Goal: Task Accomplishment & Management: Complete application form

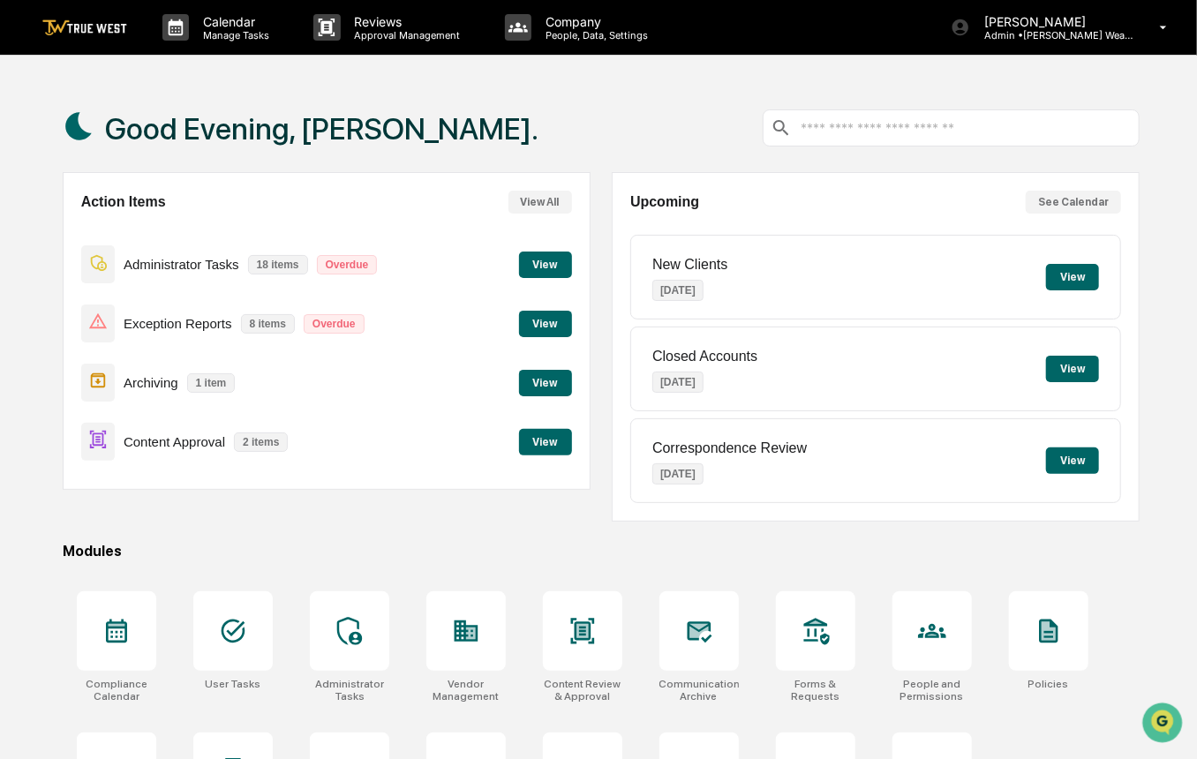
click at [539, 448] on button "View" at bounding box center [545, 442] width 53 height 26
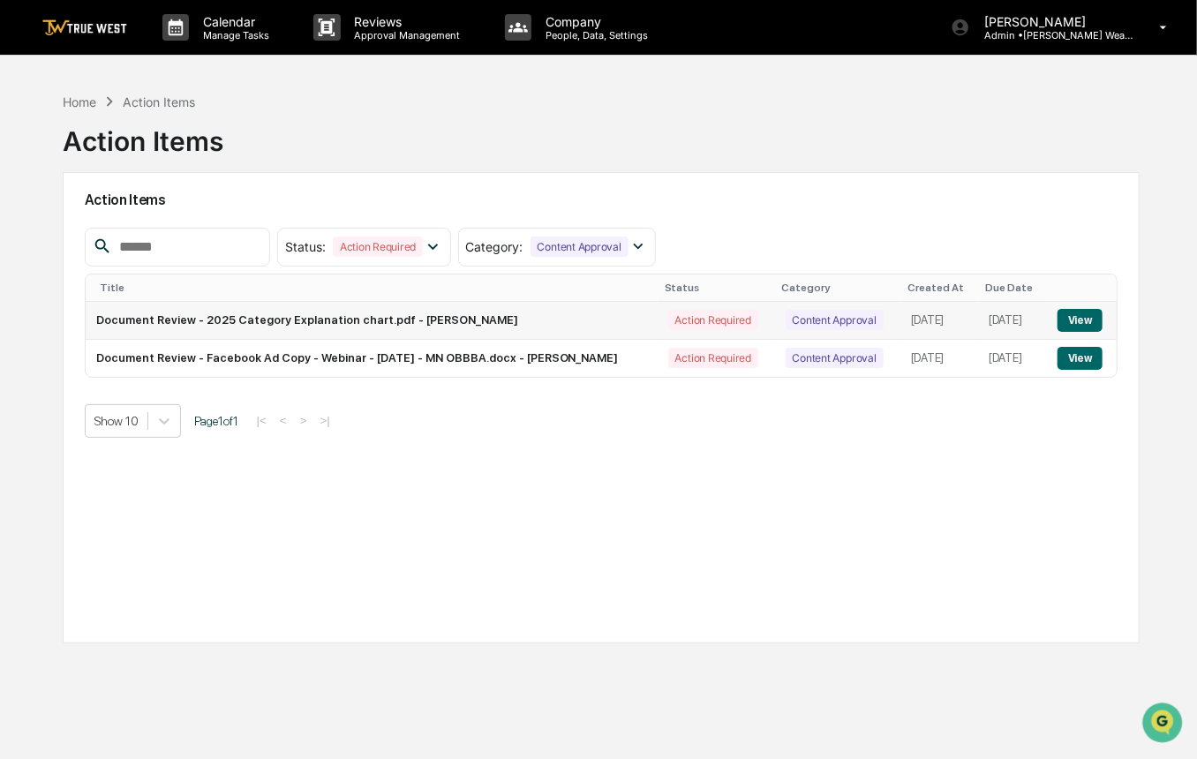
click at [1086, 323] on button "View" at bounding box center [1080, 320] width 45 height 23
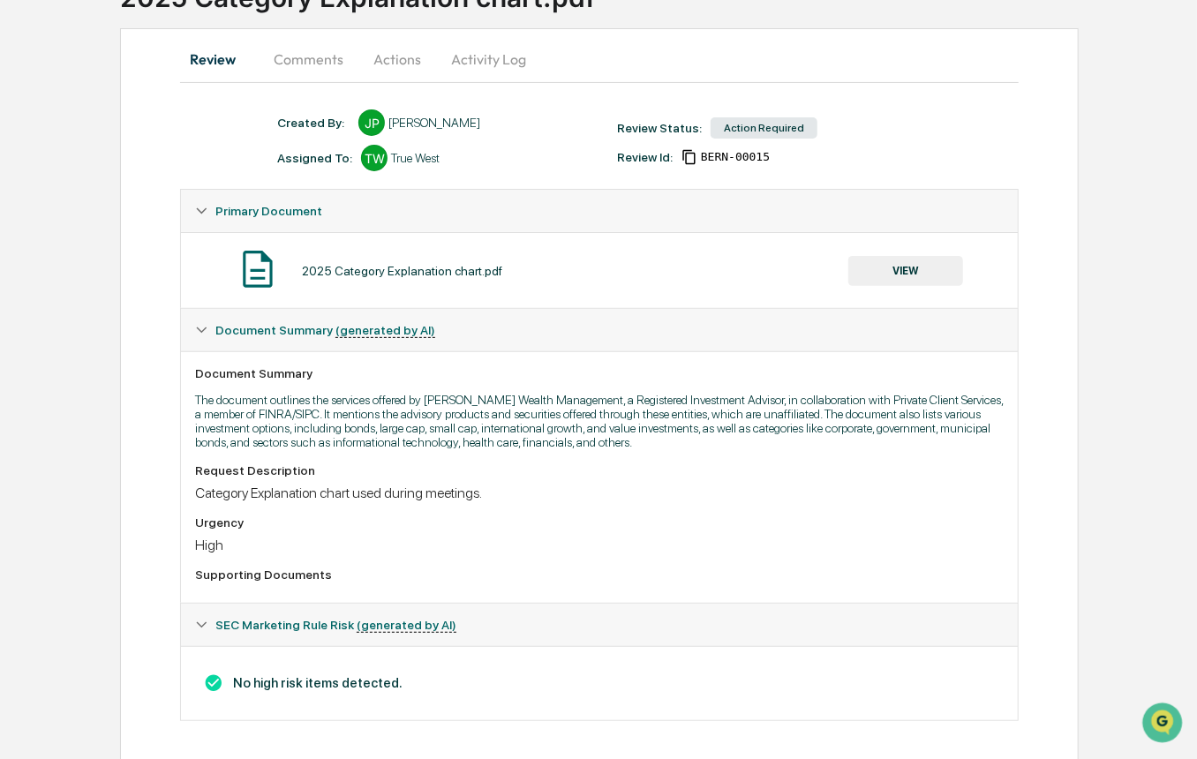
scroll to position [159, 0]
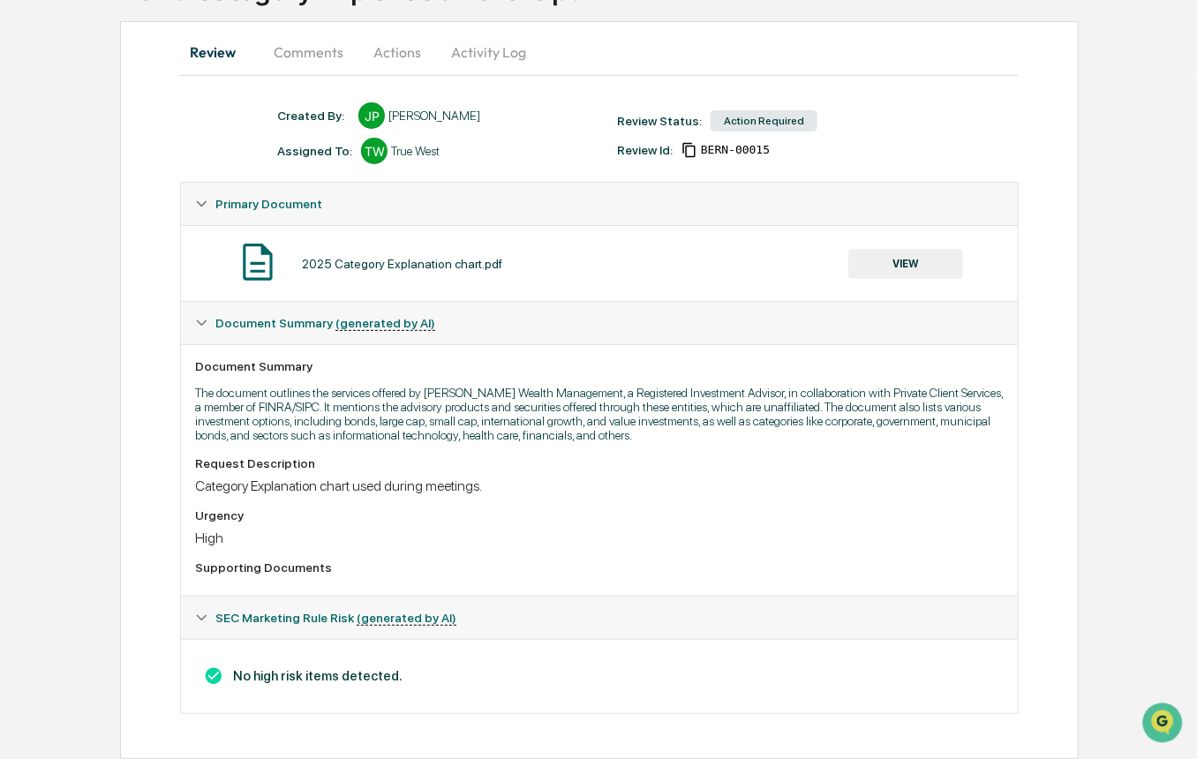
click at [909, 256] on button "VIEW" at bounding box center [905, 264] width 115 height 30
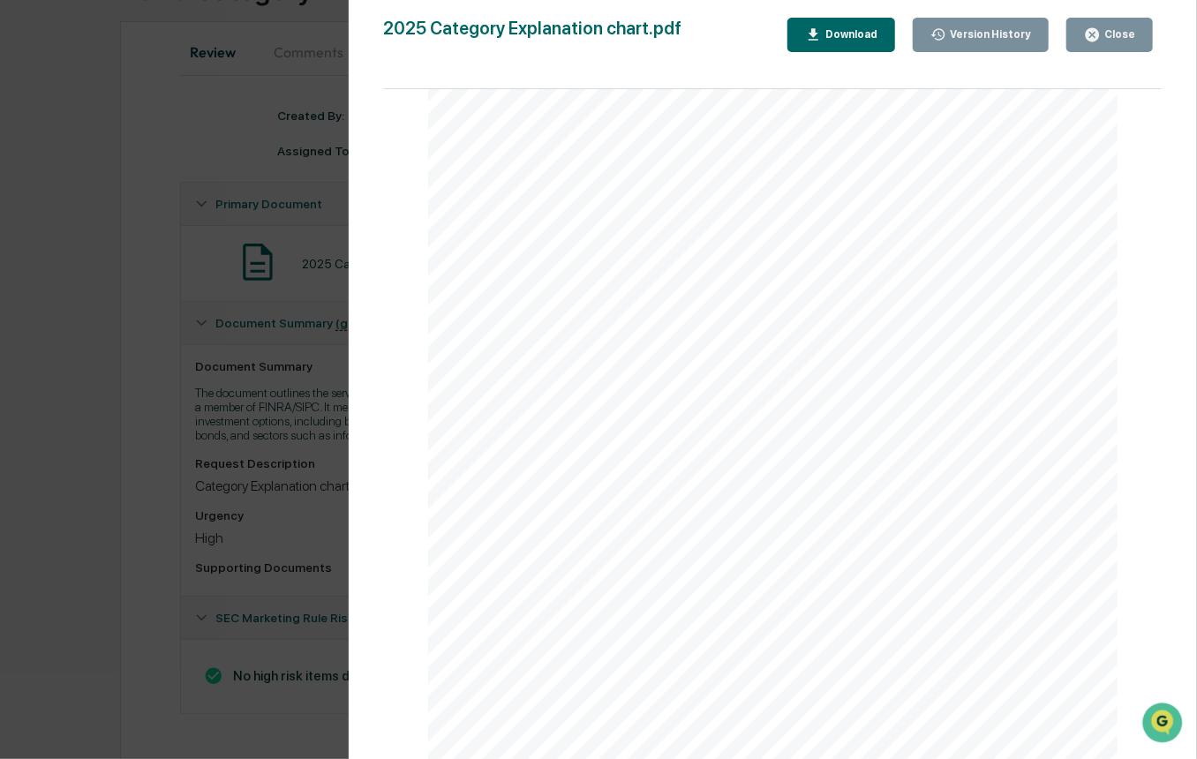
scroll to position [0, 0]
click at [130, 373] on div "Version History [DATE] 06:35 PM [PERSON_NAME] 2025 Category Explanation chart.p…" at bounding box center [598, 379] width 1197 height 759
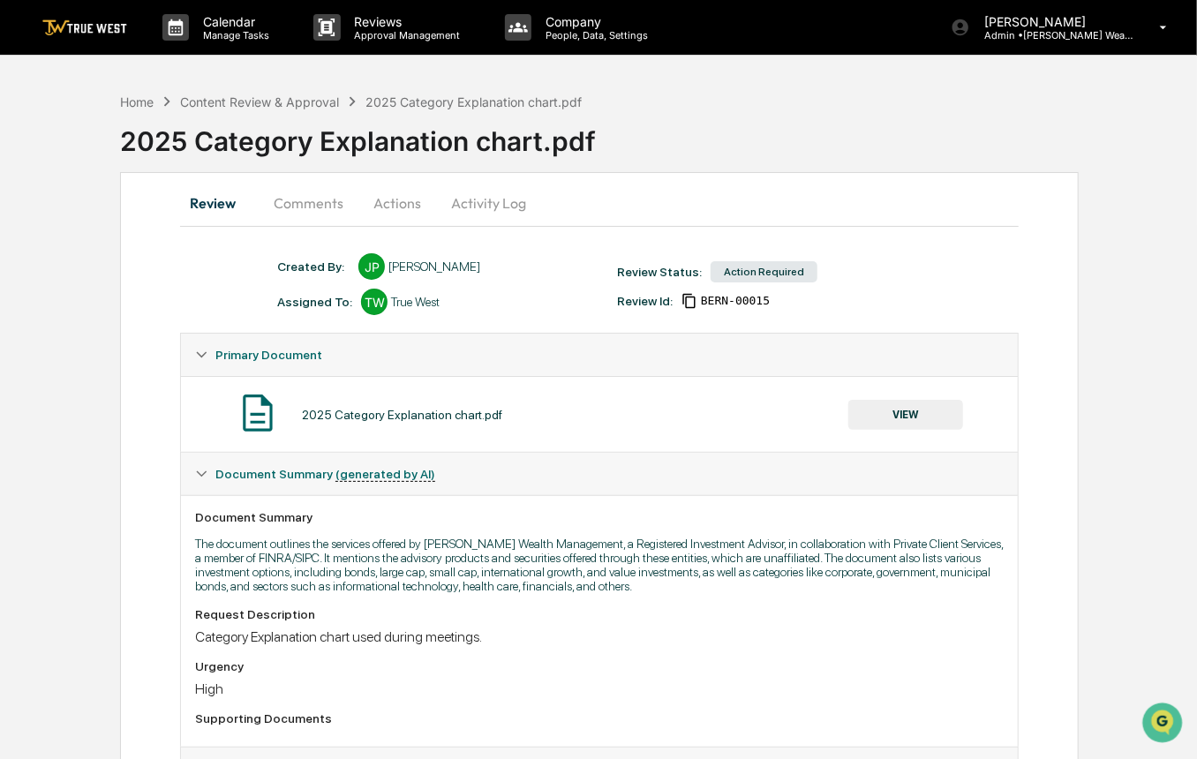
click at [403, 202] on button "Actions" at bounding box center [397, 203] width 79 height 42
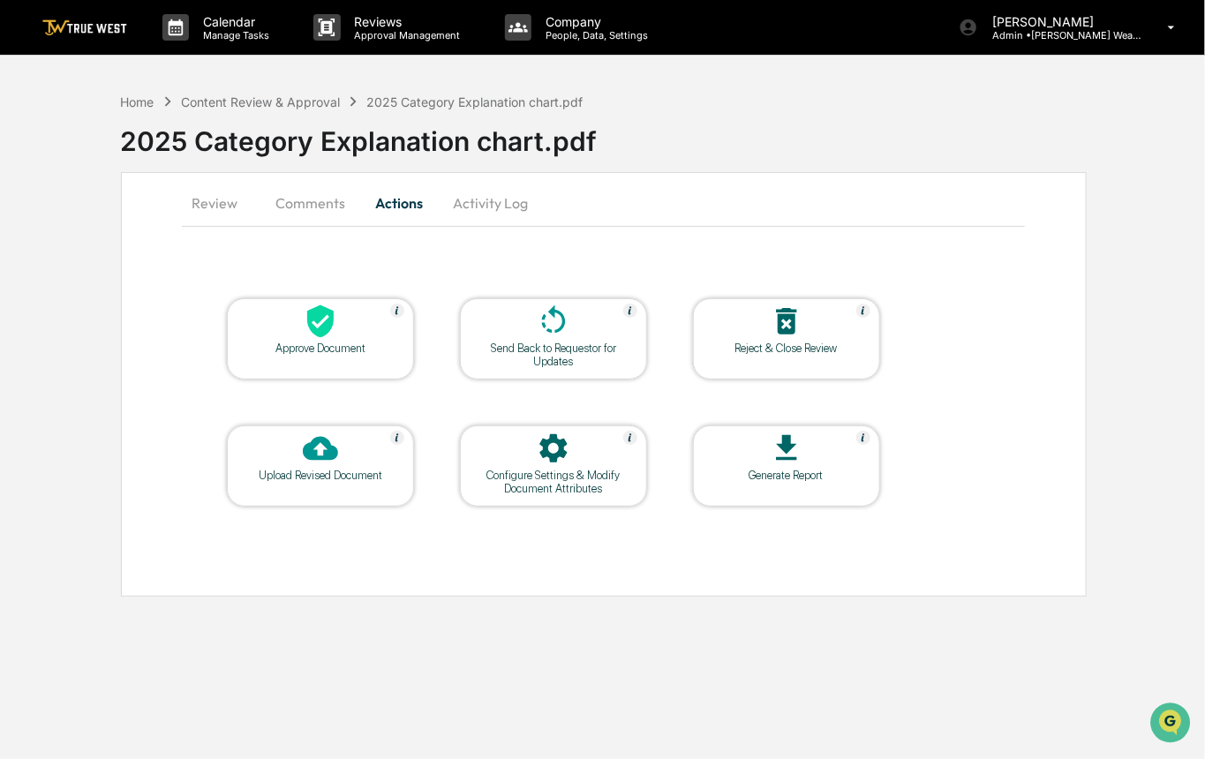
click at [368, 330] on div at bounding box center [320, 323] width 177 height 38
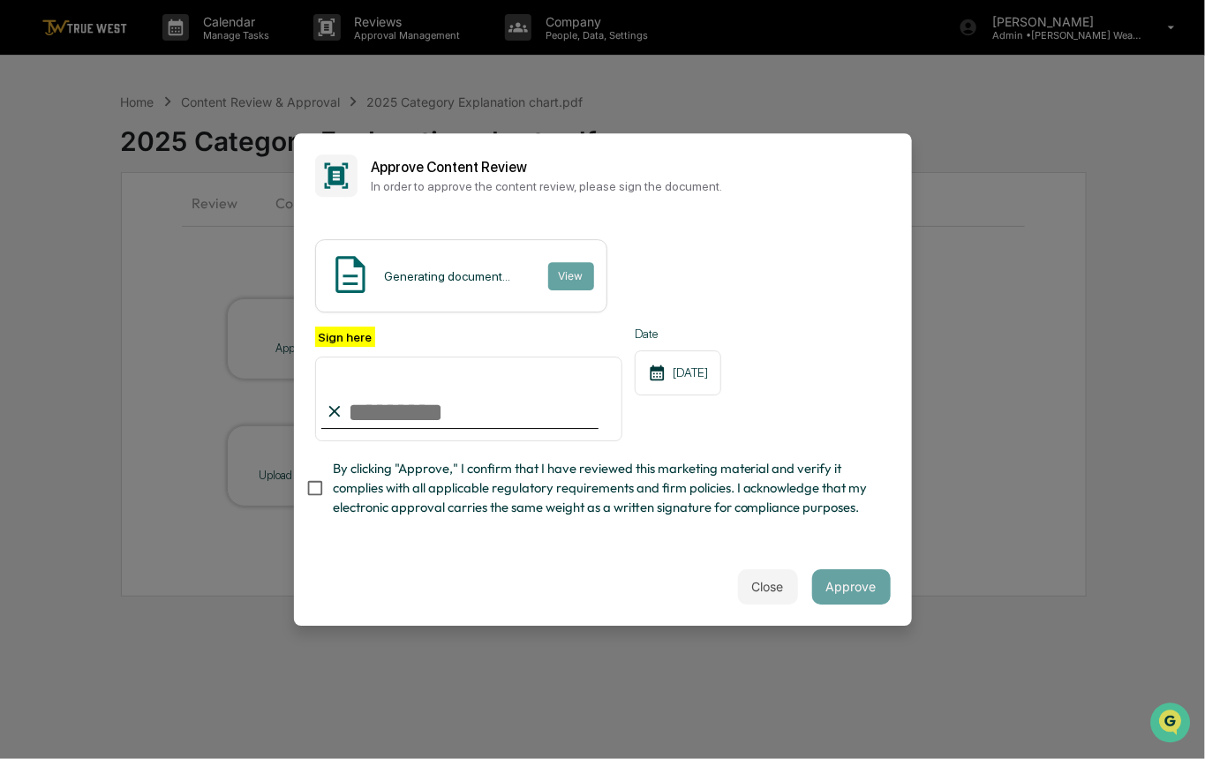
click at [466, 418] on input "Sign here" at bounding box center [469, 399] width 308 height 85
type input "*********"
click at [576, 275] on button "View" at bounding box center [570, 276] width 46 height 28
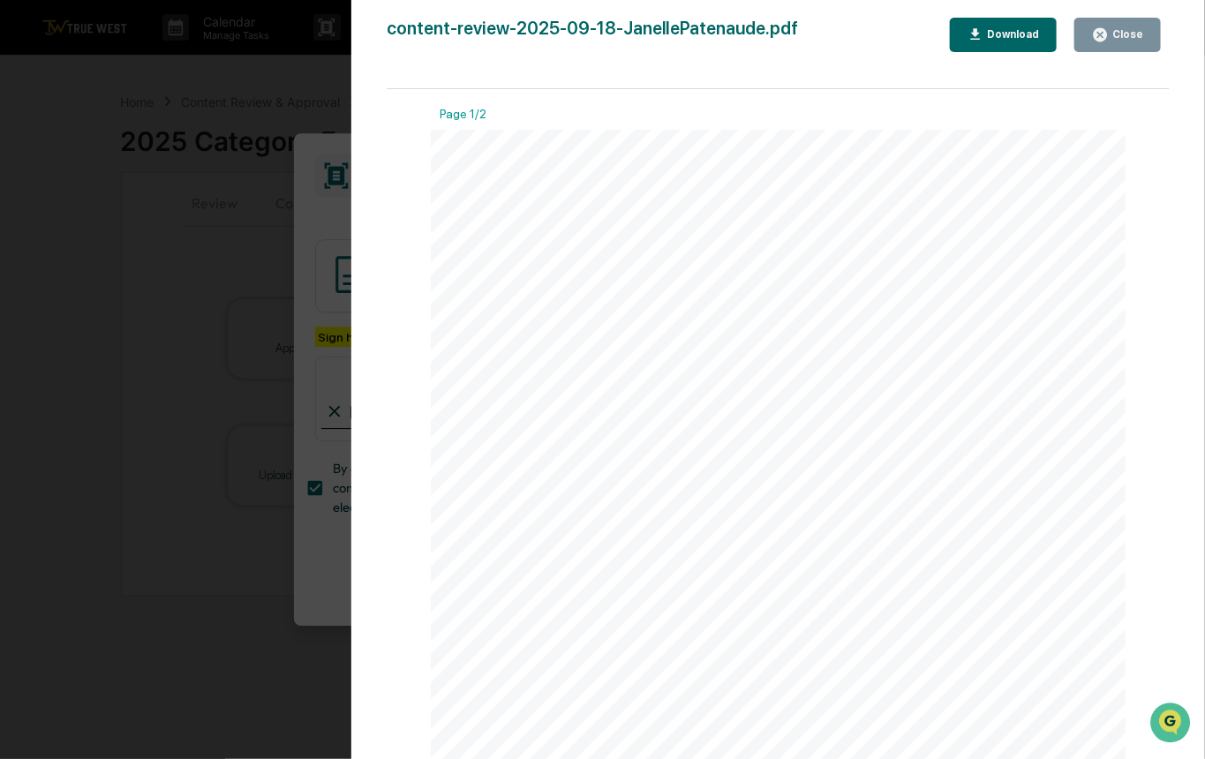
click at [193, 262] on div "Version History 09/18/2025, 11:12 PM Carliss Marshall content-review-2025-09-18…" at bounding box center [602, 379] width 1205 height 759
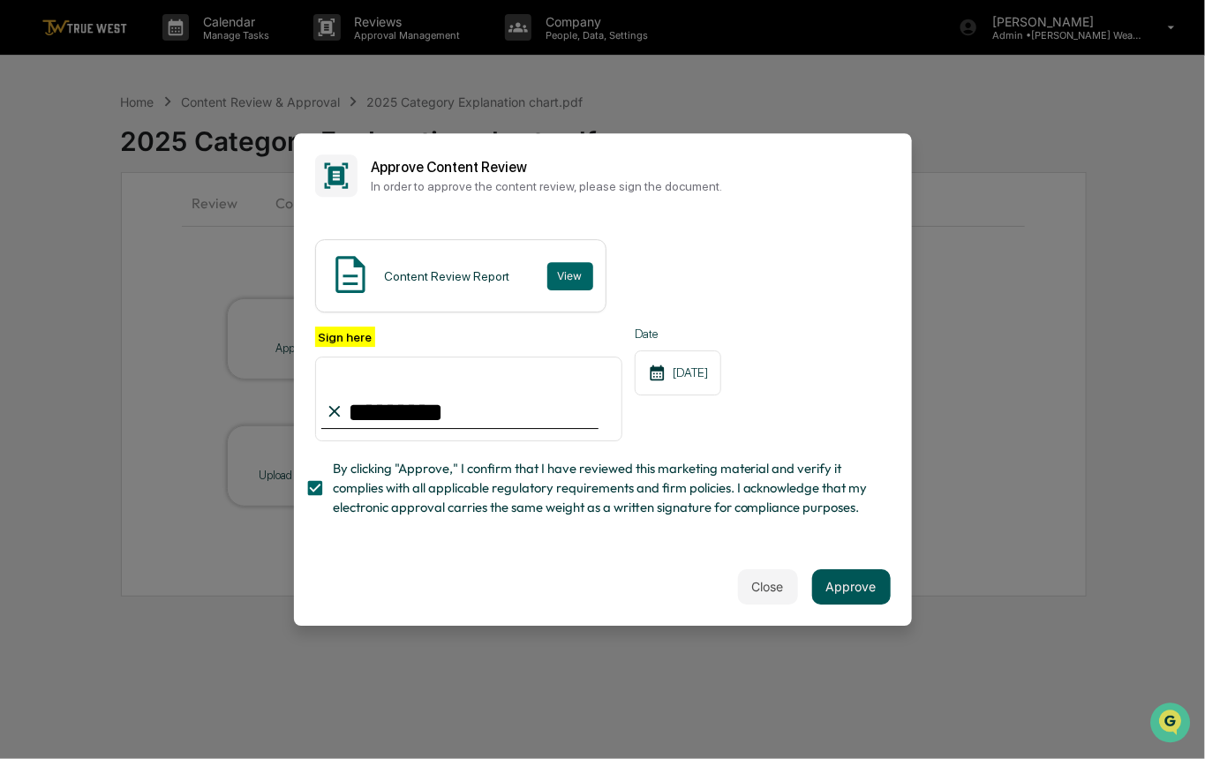
click at [861, 592] on button "Approve" at bounding box center [851, 586] width 79 height 35
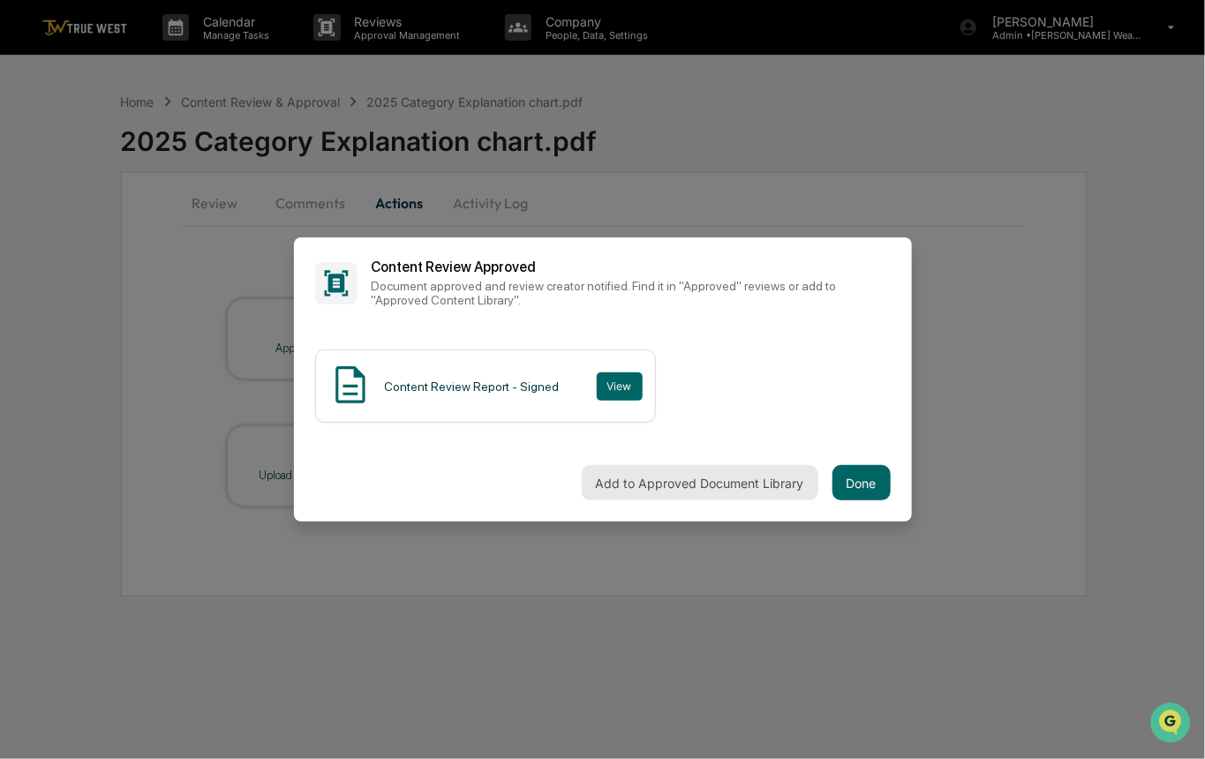
click at [759, 489] on button "Add to Approved Document Library" at bounding box center [700, 482] width 237 height 35
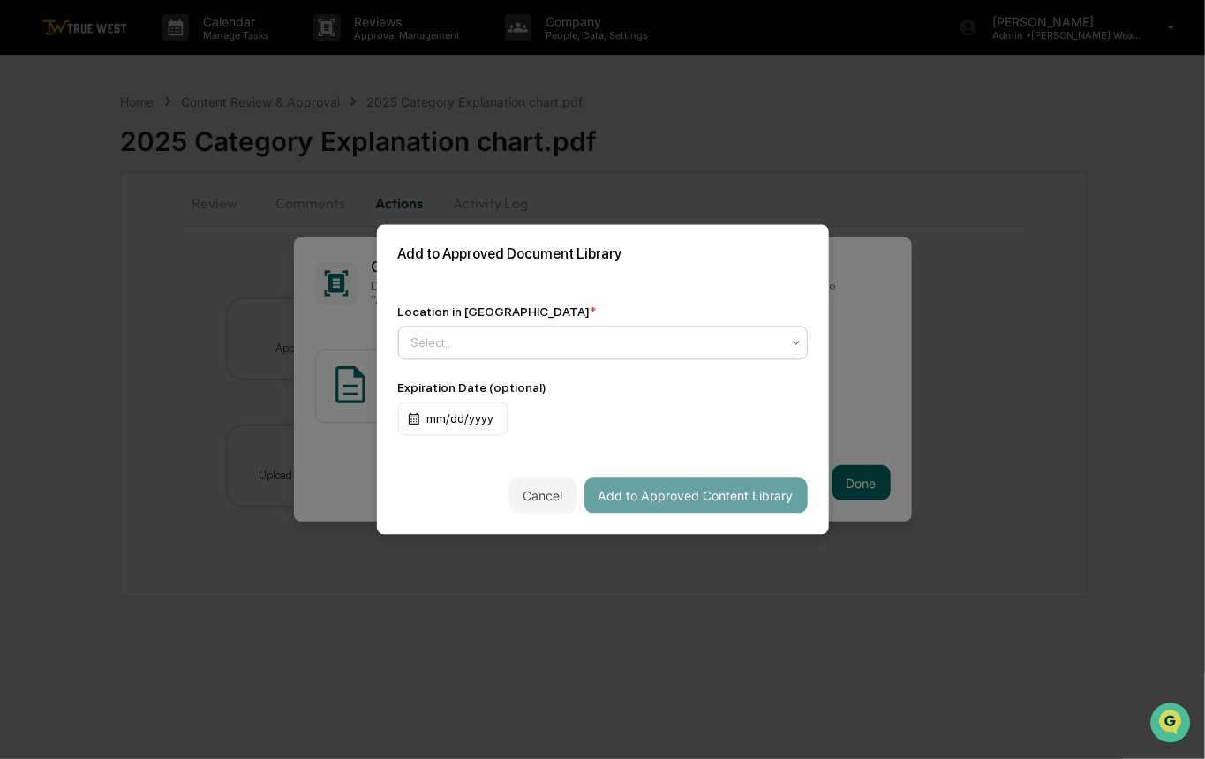
click at [462, 343] on div at bounding box center [595, 344] width 369 height 18
click at [537, 298] on div "Location in Library * Use Up and Down to choose options, press Enter to select …" at bounding box center [603, 370] width 452 height 173
click at [458, 350] on div at bounding box center [595, 344] width 369 height 18
click at [541, 286] on div "Location in Library * Use Up and Down to choose options, press Enter to select …" at bounding box center [603, 370] width 452 height 173
click at [430, 344] on div at bounding box center [595, 344] width 369 height 18
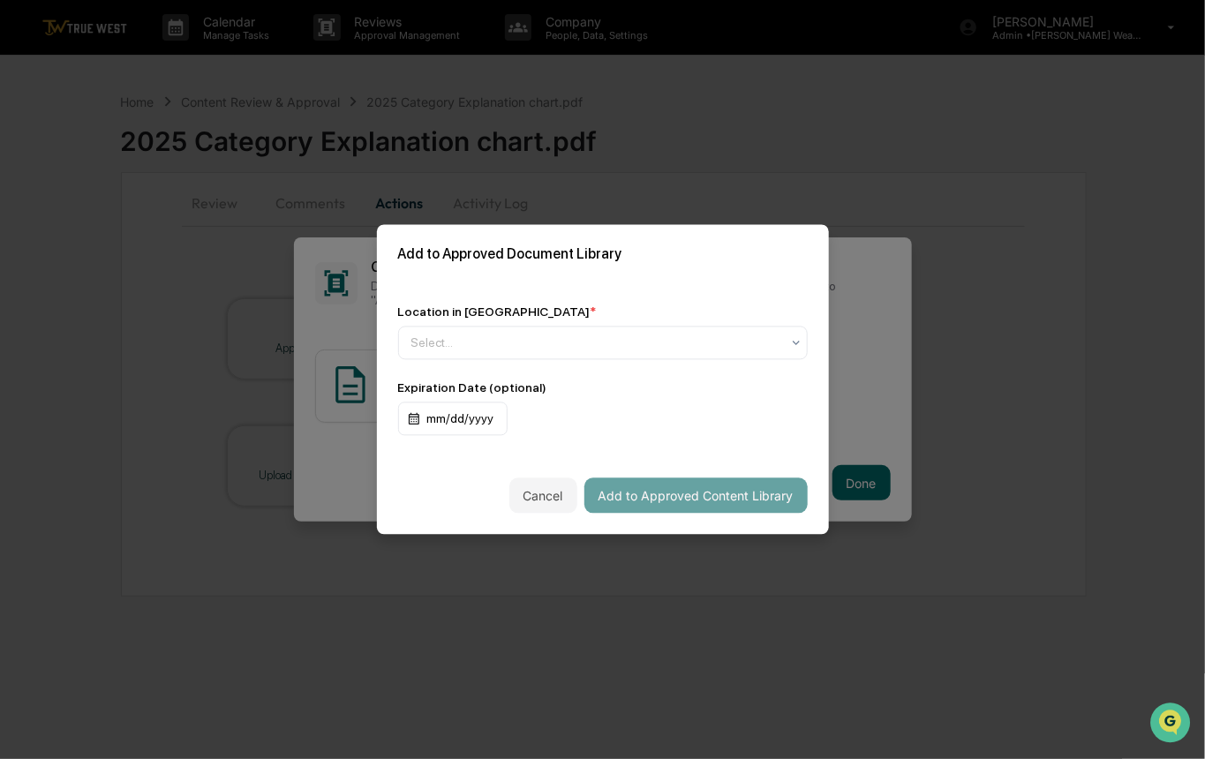
click at [547, 305] on div "Location in Library *" at bounding box center [603, 312] width 410 height 14
click at [440, 339] on div at bounding box center [595, 344] width 369 height 18
click at [567, 294] on div "Location in Library * Select... Expiration Date (optional) mm/dd/yyyy" at bounding box center [603, 370] width 452 height 173
click at [446, 338] on div at bounding box center [595, 344] width 369 height 18
click at [536, 298] on div "Location in Library * Use Up and Down to choose options, press Enter to select …" at bounding box center [603, 370] width 452 height 173
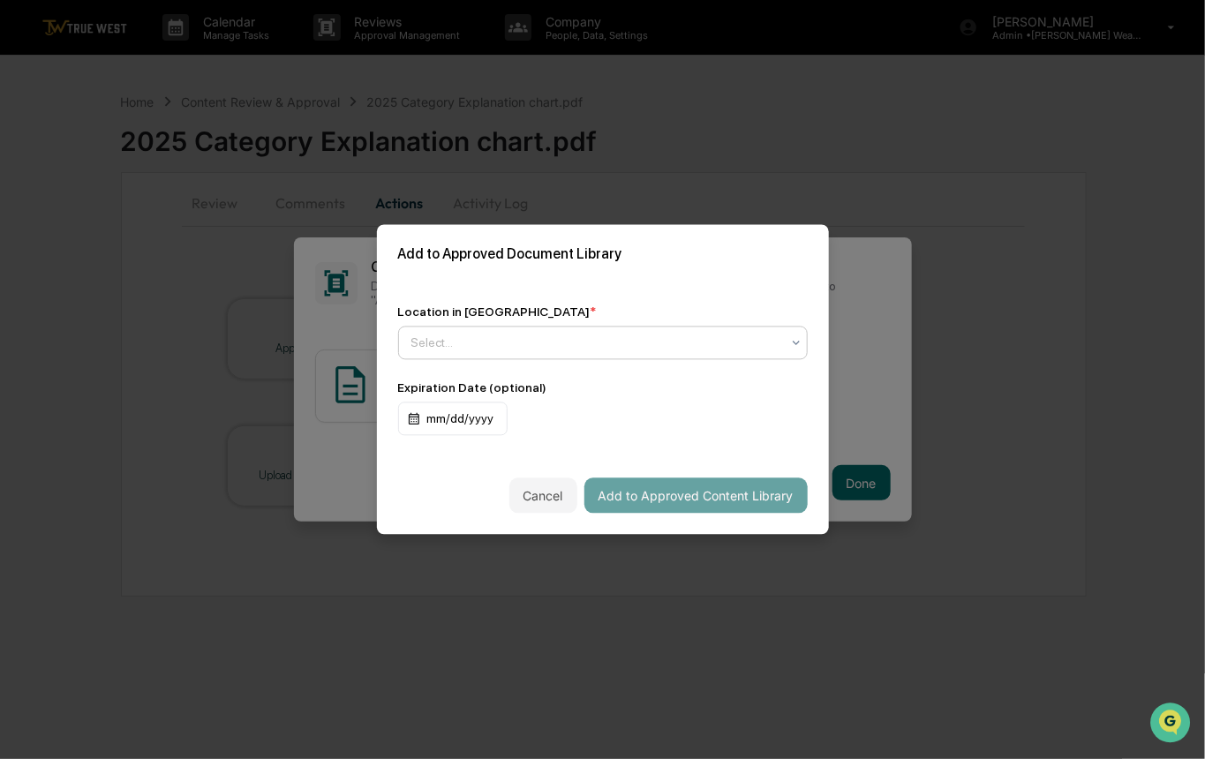
click at [428, 345] on div at bounding box center [595, 344] width 369 height 18
click at [561, 289] on div "Location in Library * Use Up and Down to choose options, press Enter to select …" at bounding box center [603, 370] width 452 height 173
click at [426, 341] on div at bounding box center [595, 344] width 369 height 18
click at [549, 318] on div "Location in Library *" at bounding box center [603, 312] width 410 height 14
click at [433, 350] on div at bounding box center [595, 344] width 369 height 18
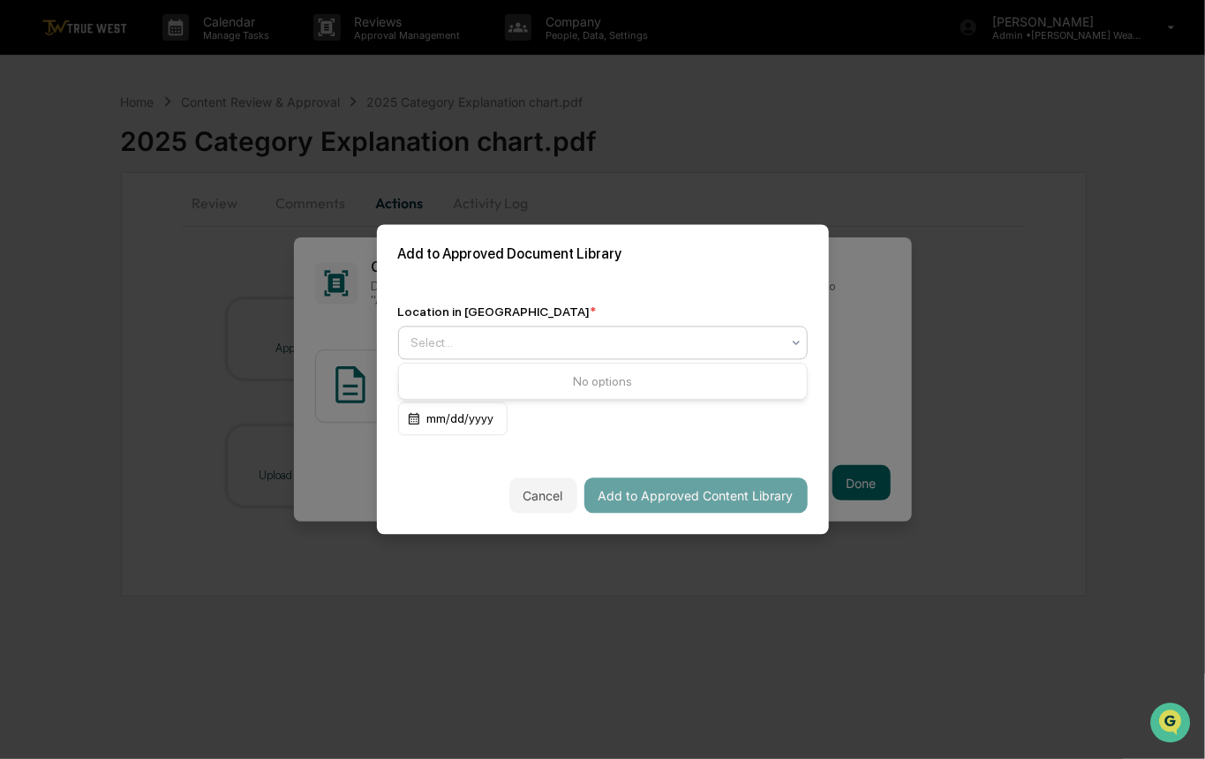
click at [576, 290] on div "Location in Library * Use Up and Down to choose options, press Enter to select …" at bounding box center [603, 370] width 452 height 173
click at [489, 335] on div at bounding box center [595, 344] width 369 height 18
click at [535, 307] on div "Location in Library *" at bounding box center [603, 312] width 410 height 14
click at [451, 337] on div at bounding box center [595, 344] width 369 height 18
click at [547, 279] on div "Add to Approved Document Library" at bounding box center [603, 254] width 452 height 59
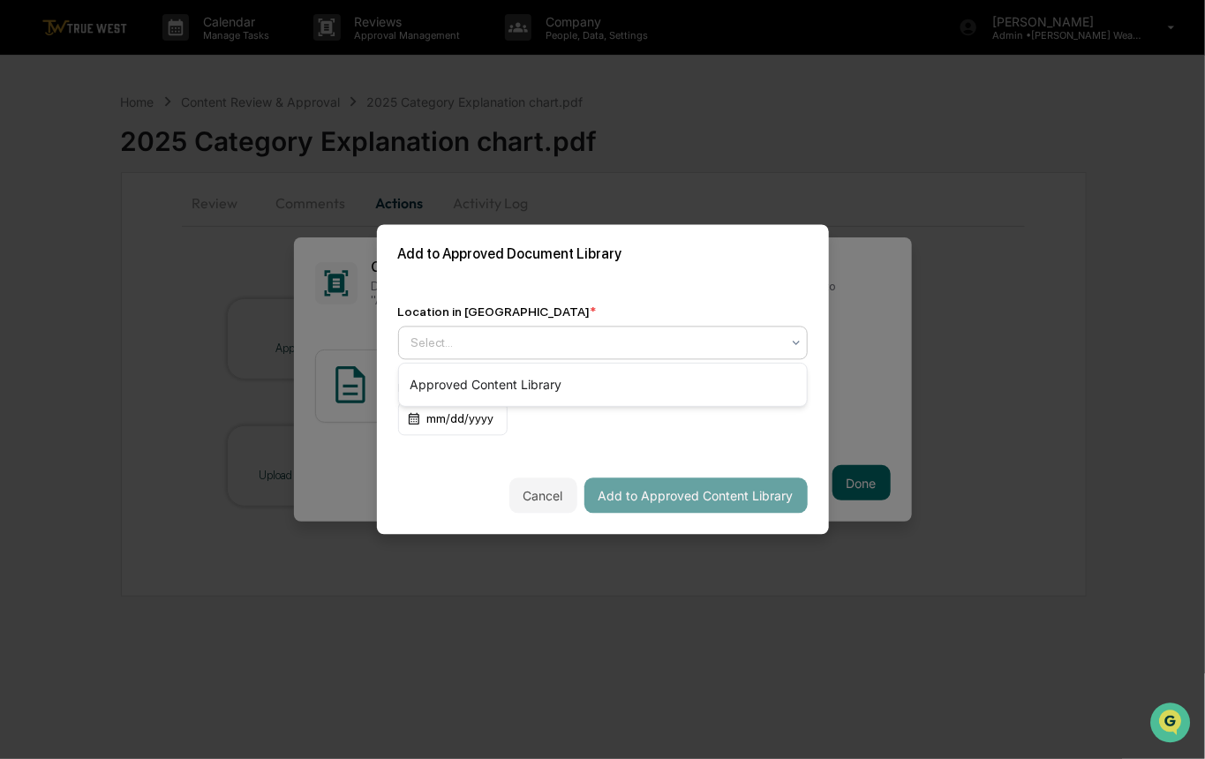
click at [462, 349] on div at bounding box center [595, 344] width 369 height 18
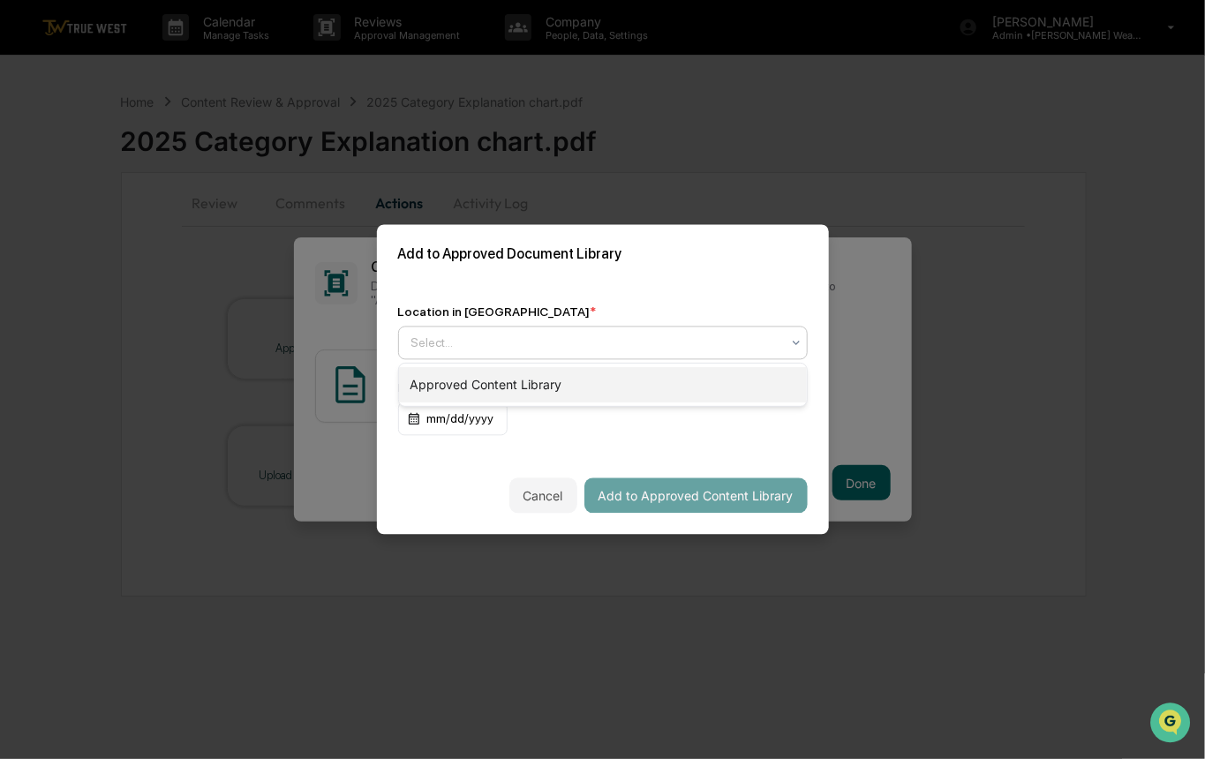
click at [456, 374] on div "Approved Content Library" at bounding box center [603, 384] width 408 height 35
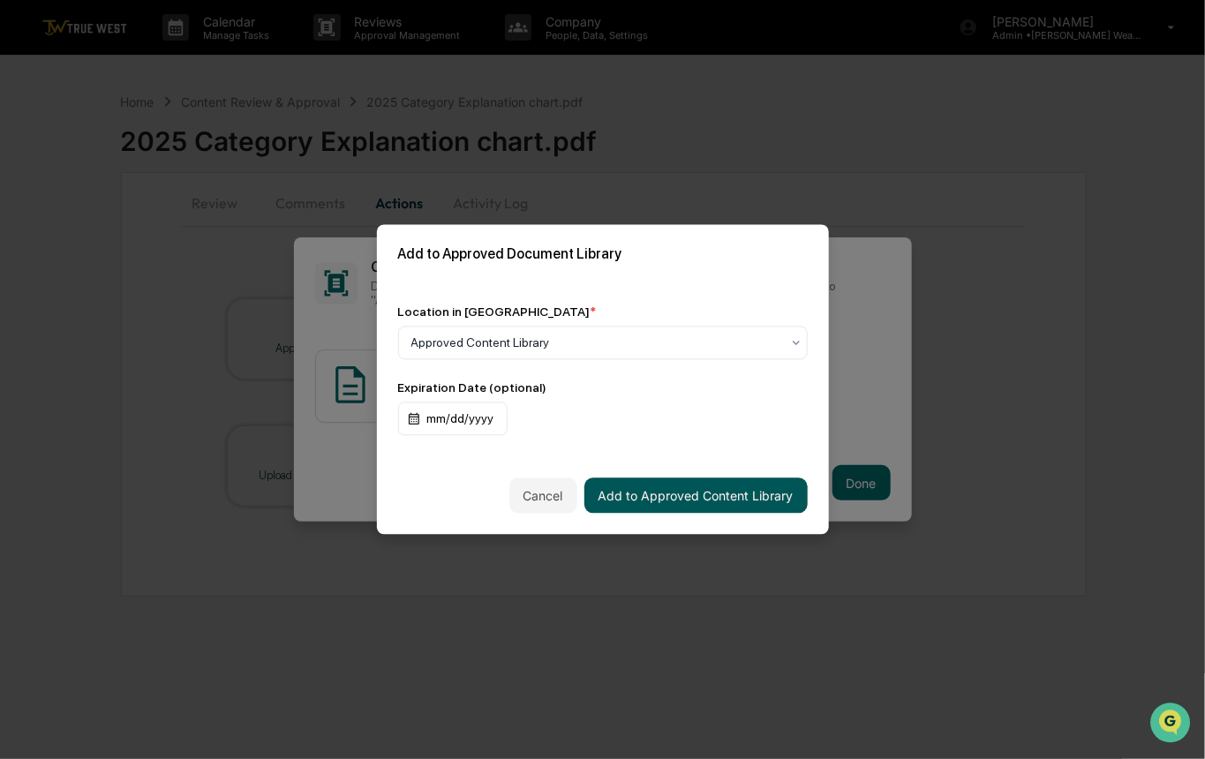
click at [630, 496] on button "Add to Approved Content Library" at bounding box center [695, 496] width 223 height 35
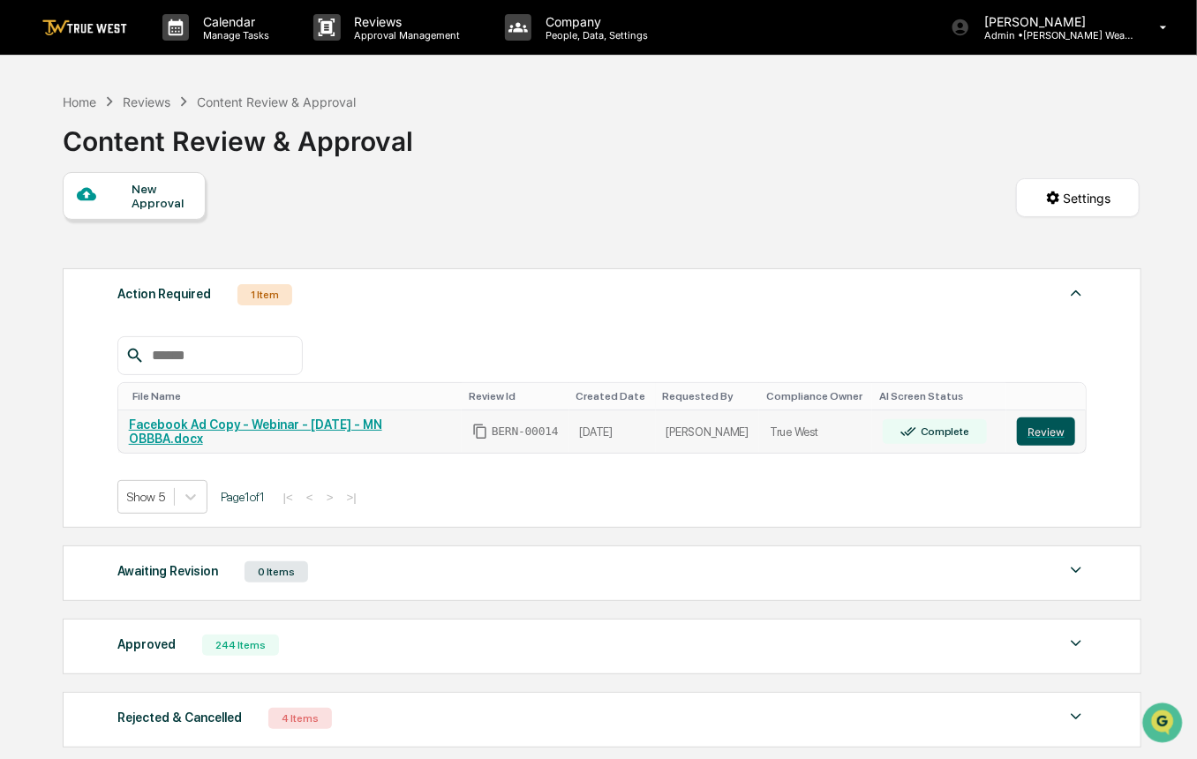
click at [1053, 429] on button "Review" at bounding box center [1046, 432] width 58 height 28
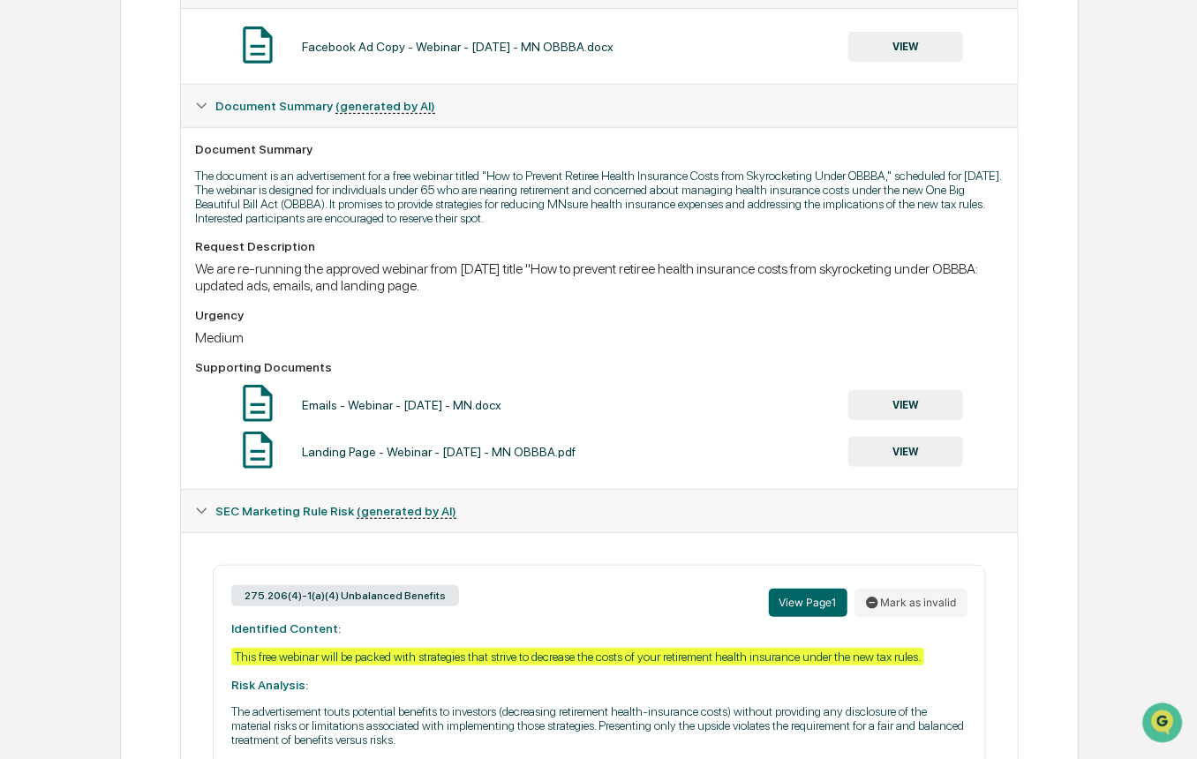
scroll to position [762, 0]
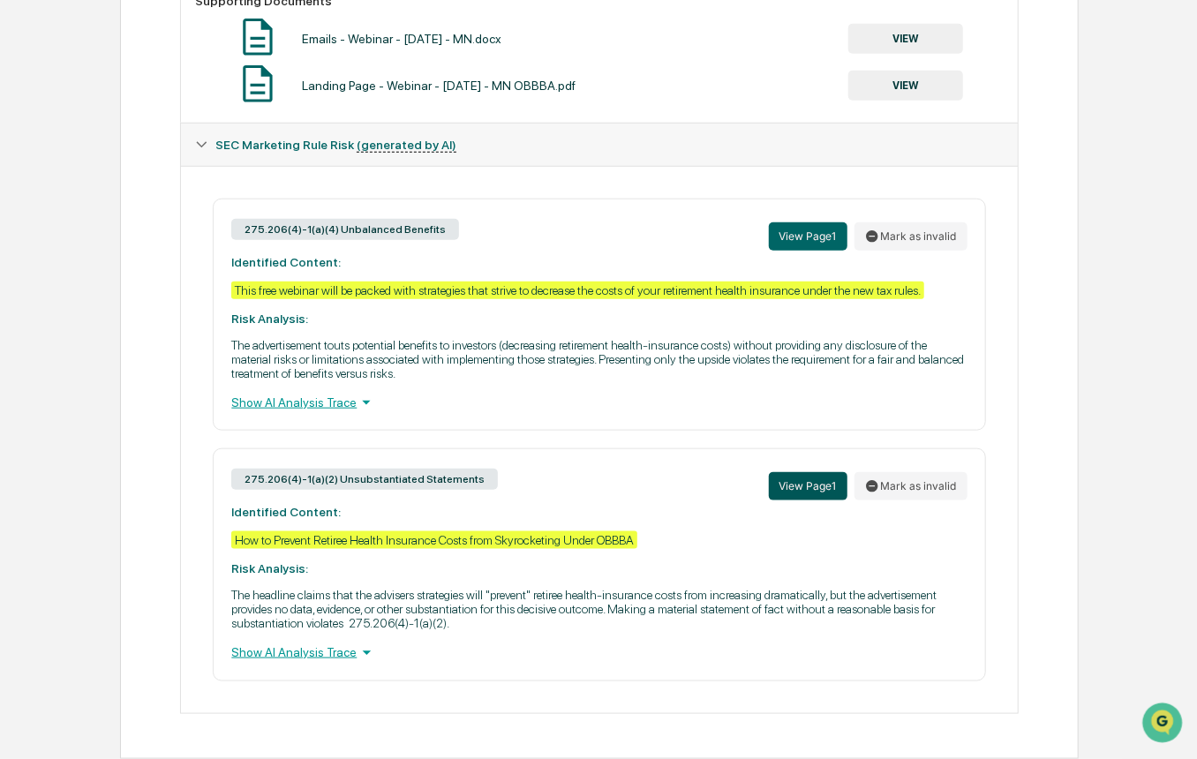
click at [804, 479] on button "View Page 1" at bounding box center [808, 486] width 79 height 28
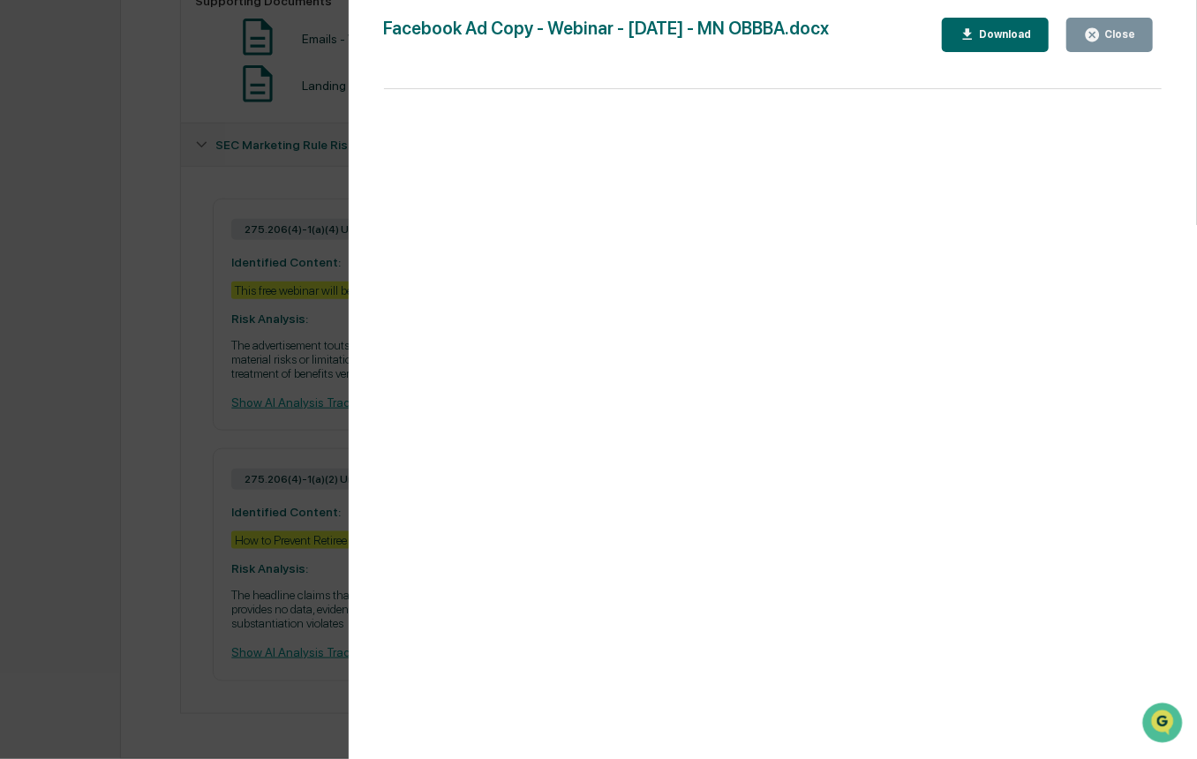
drag, startPoint x: 152, startPoint y: 657, endPoint x: 147, endPoint y: 632, distance: 25.3
click at [150, 657] on div "Version History [DATE] 03:41 PM [PERSON_NAME] Facebook Ad Copy - Webinar - [DAT…" at bounding box center [598, 379] width 1197 height 759
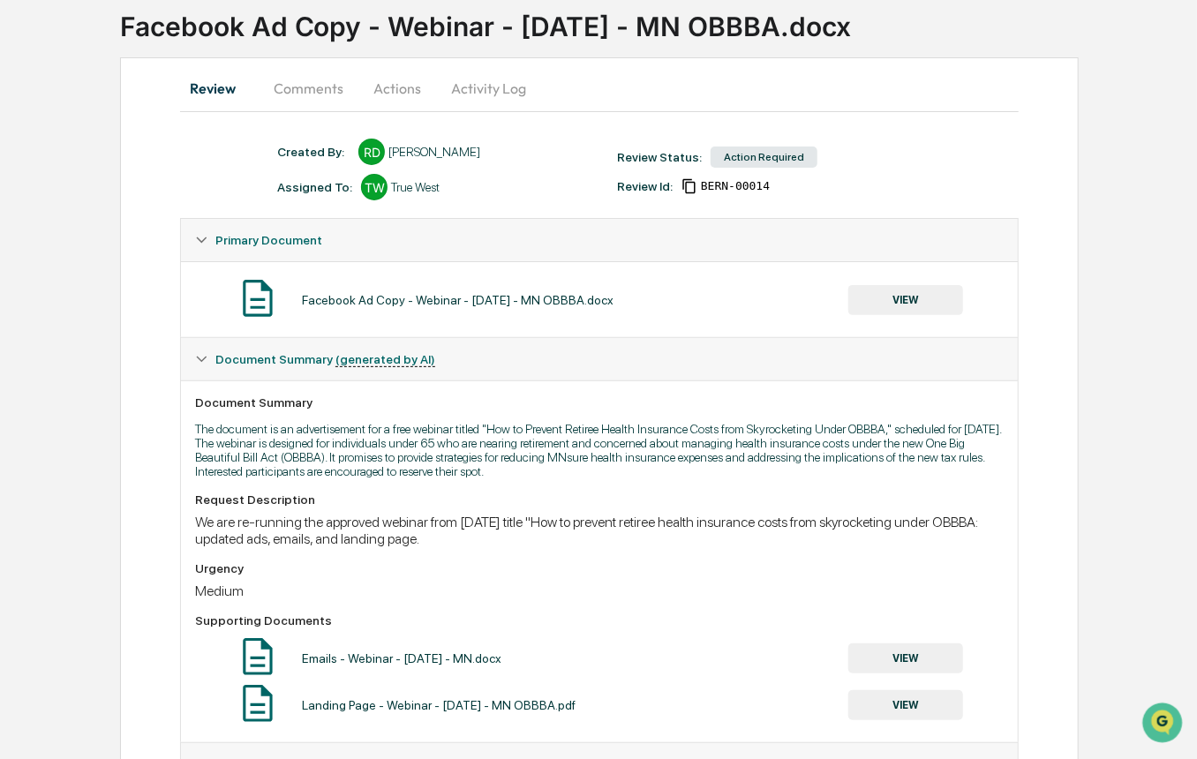
scroll to position [281, 0]
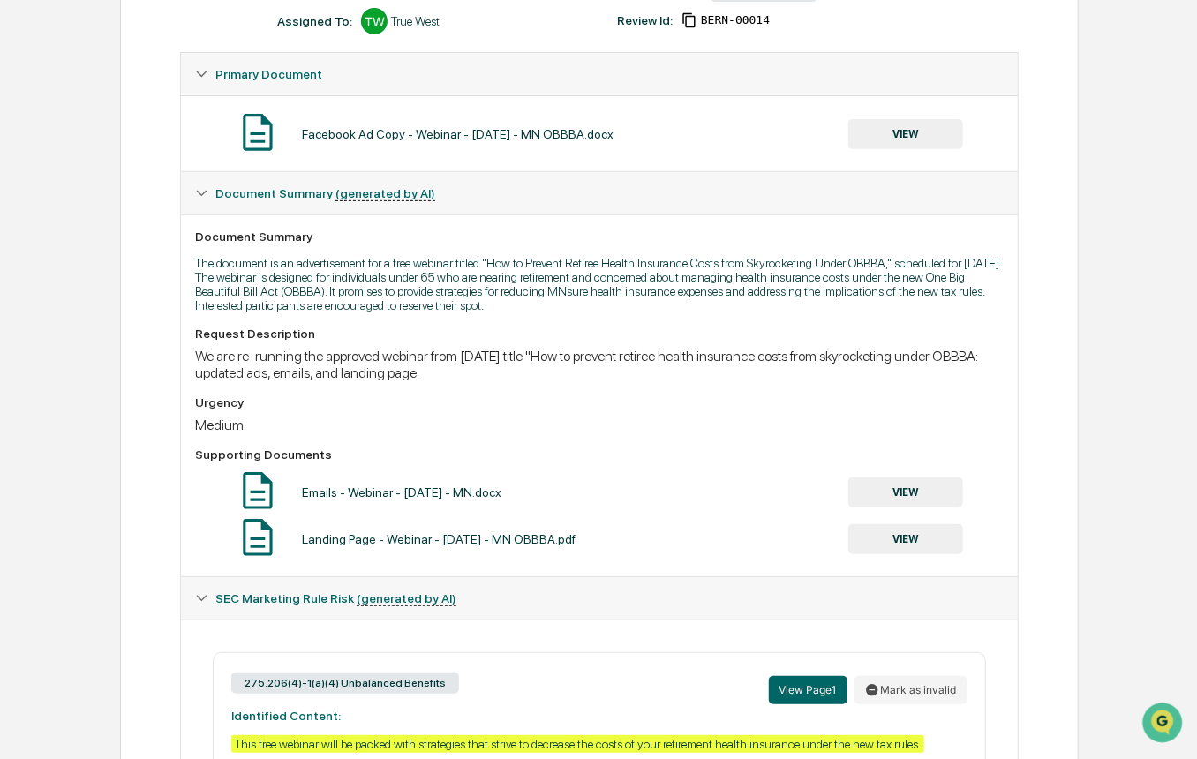
click at [907, 494] on button "VIEW" at bounding box center [905, 493] width 115 height 30
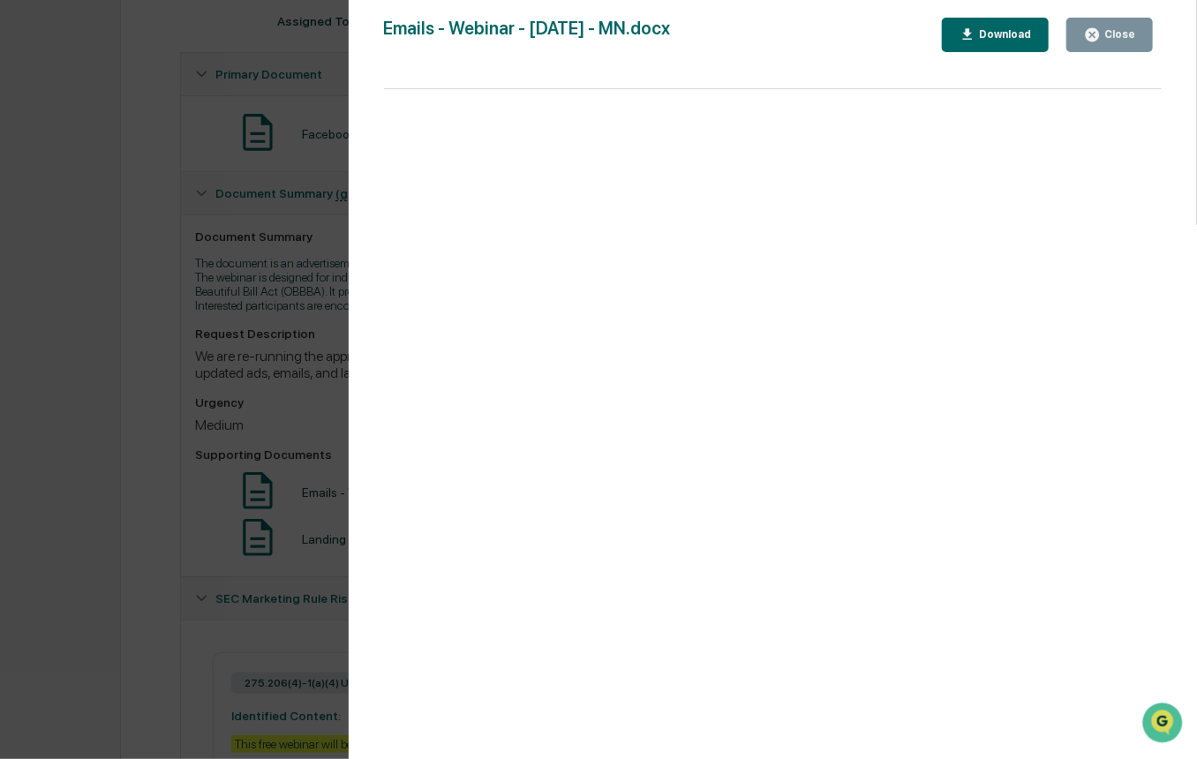
click at [132, 478] on div "Version History [DATE] 03:41 PM [PERSON_NAME] Emails - Webinar - [DATE] - MN.do…" at bounding box center [598, 379] width 1197 height 759
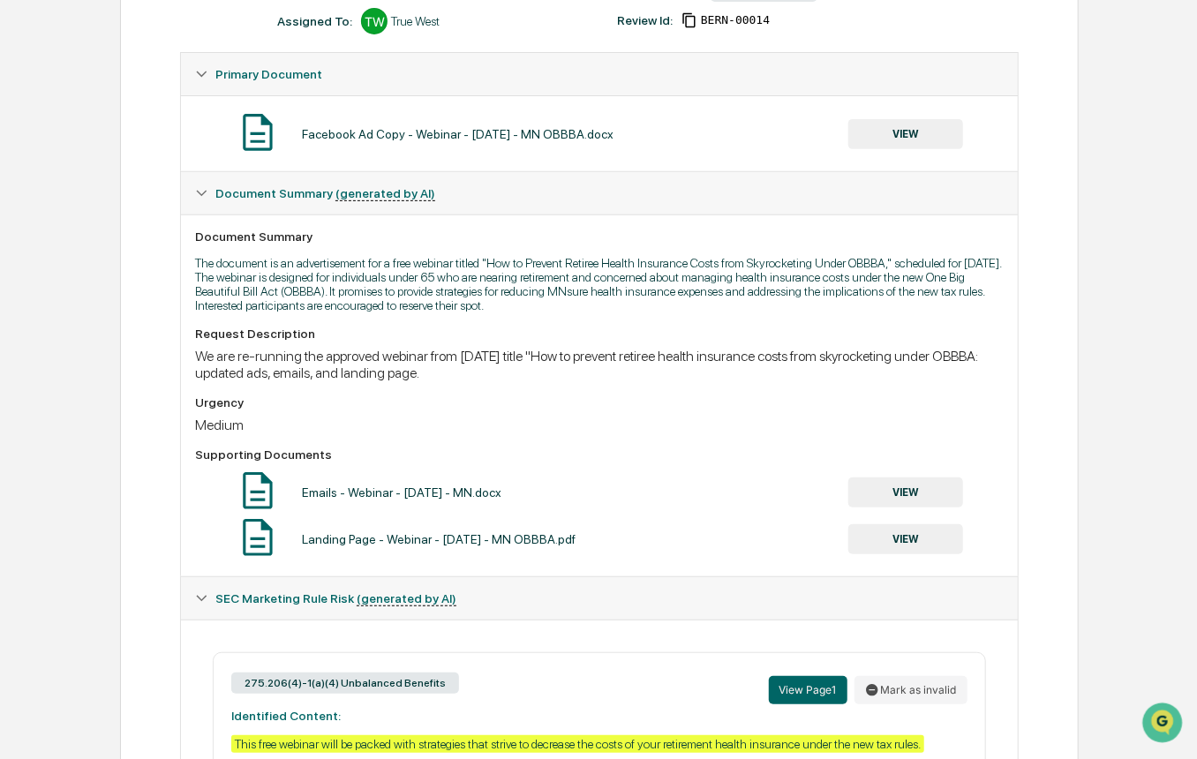
scroll to position [0, 0]
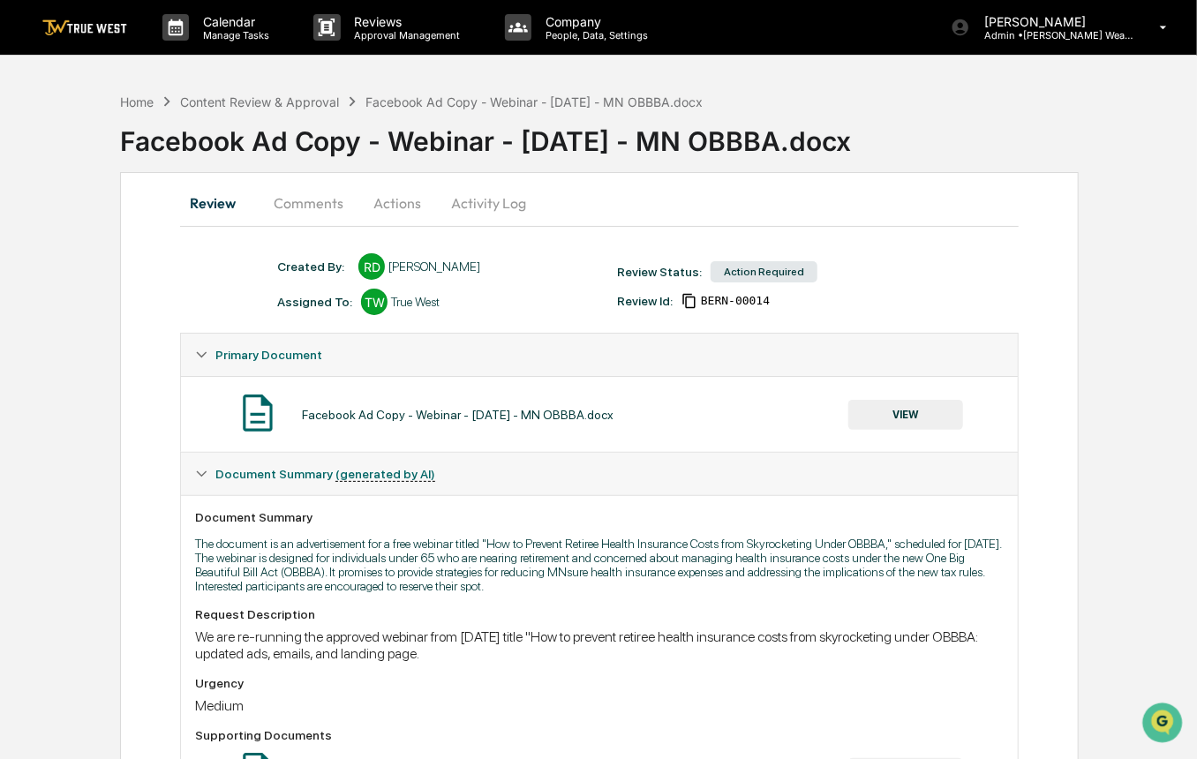
click at [371, 202] on button "Actions" at bounding box center [397, 203] width 79 height 42
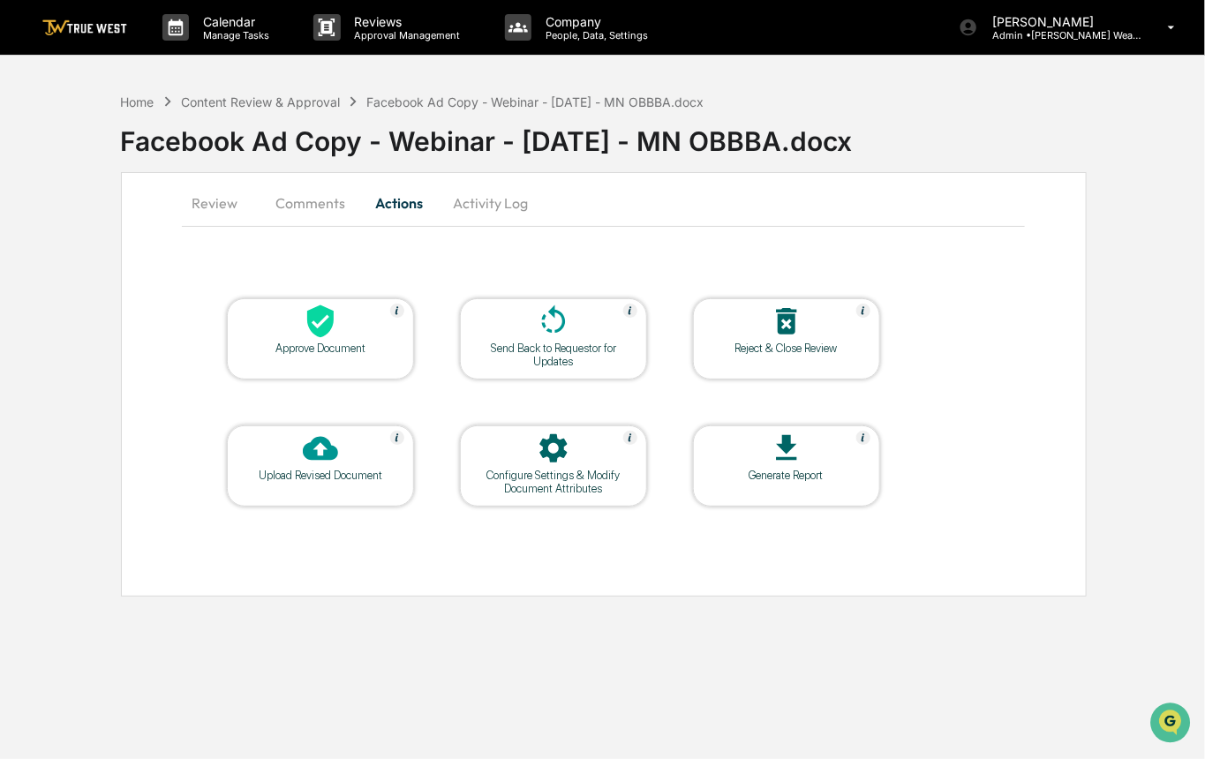
click at [350, 319] on div at bounding box center [320, 323] width 177 height 38
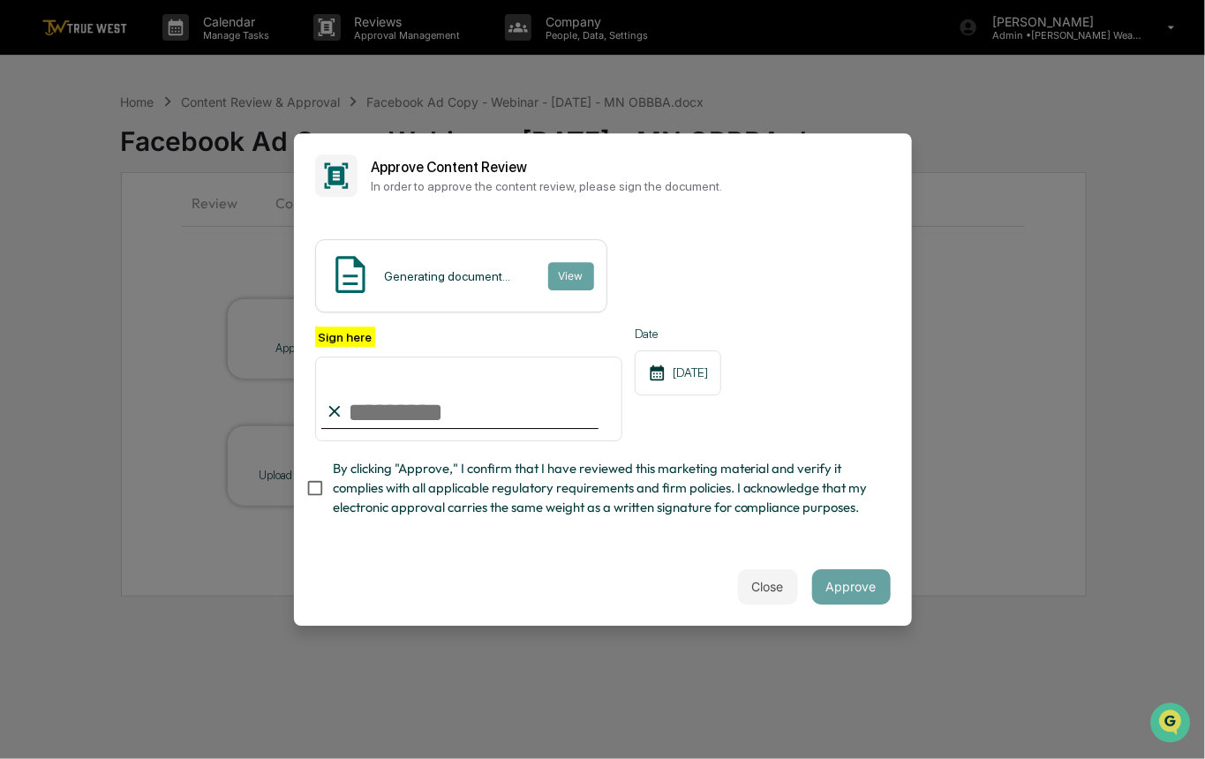
click at [372, 408] on input "Sign here" at bounding box center [469, 399] width 308 height 85
type input "*********"
click at [576, 277] on button "View" at bounding box center [570, 276] width 46 height 28
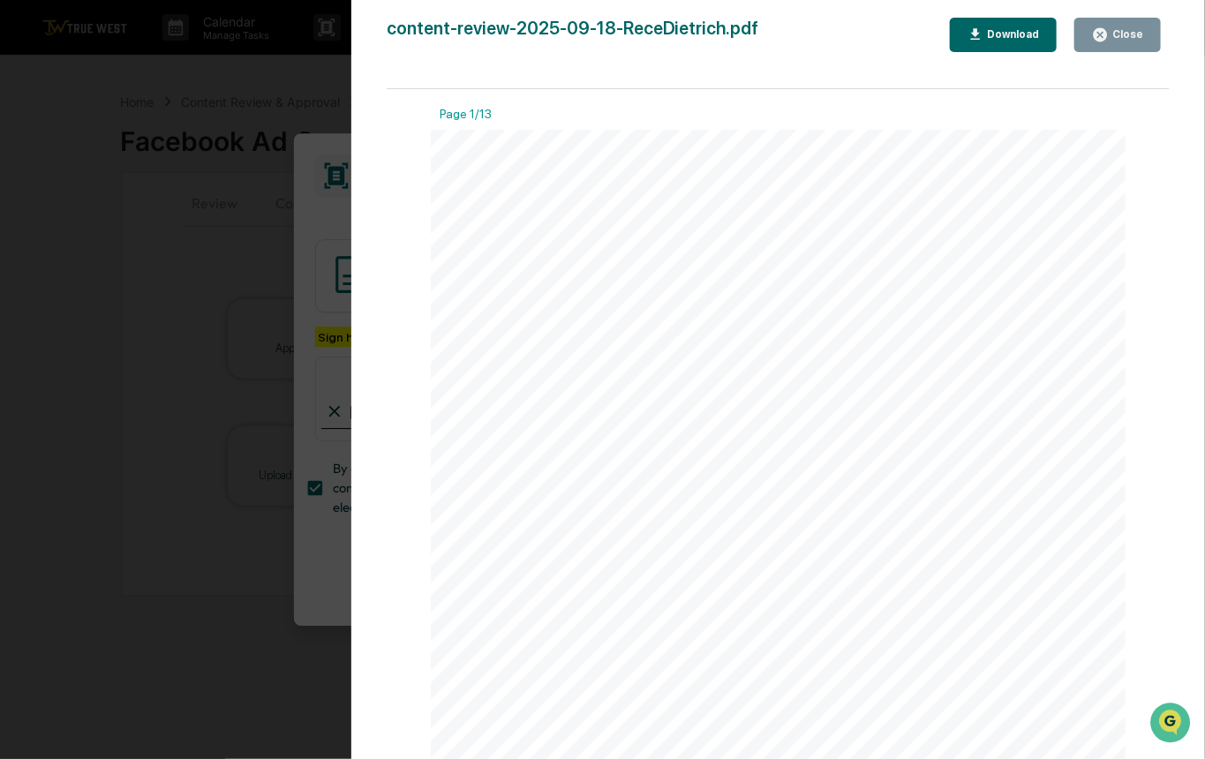
click at [319, 229] on div "Version History [DATE] 11:14 PM [PERSON_NAME] content-review-2025-09-18-ReceDie…" at bounding box center [602, 379] width 1205 height 759
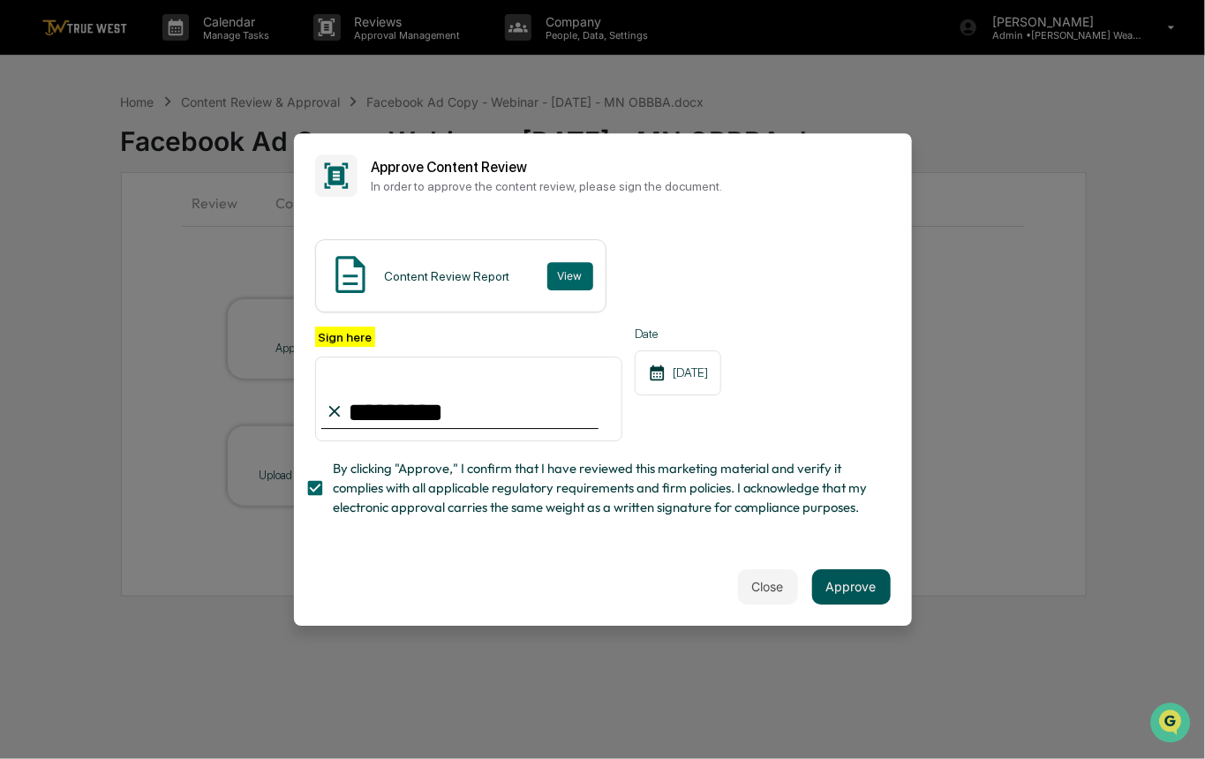
click at [850, 600] on button "Approve" at bounding box center [851, 586] width 79 height 35
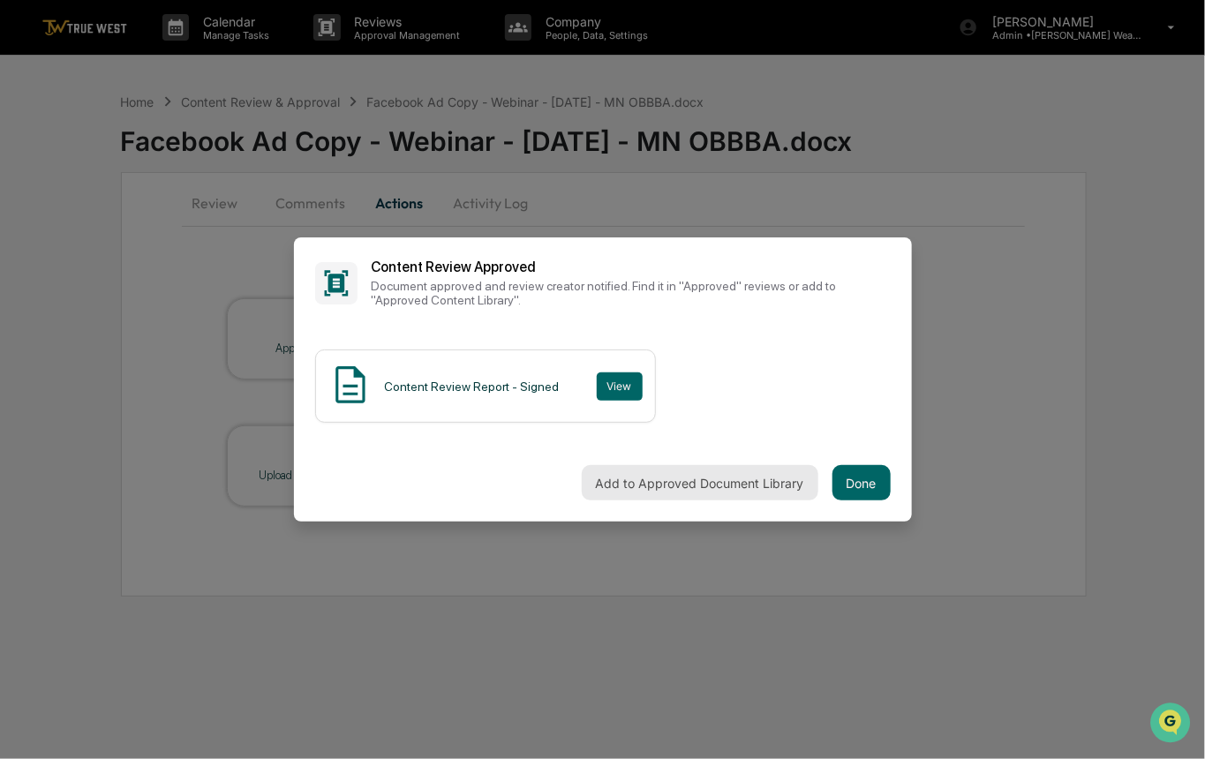
click at [664, 486] on button "Add to Approved Document Library" at bounding box center [700, 482] width 237 height 35
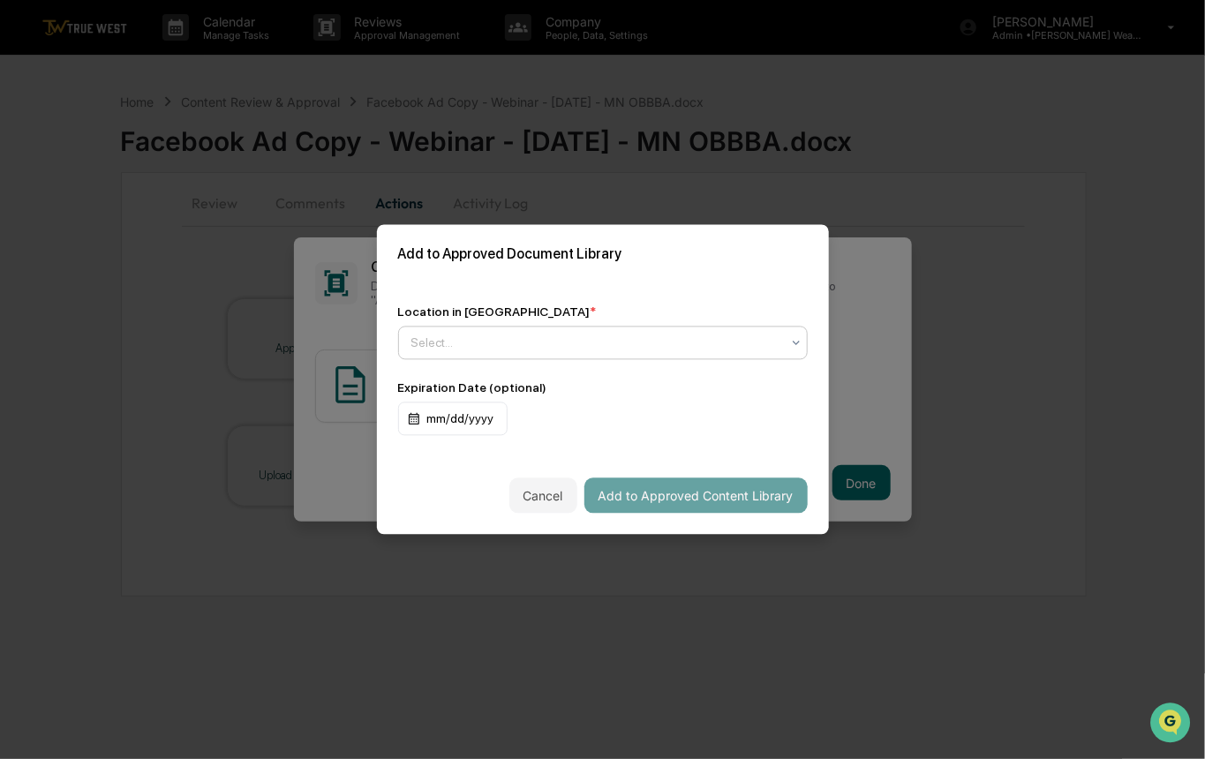
click at [475, 340] on div at bounding box center [595, 344] width 369 height 18
click at [584, 274] on div "Add to Approved Document Library" at bounding box center [603, 254] width 452 height 59
click at [489, 343] on div at bounding box center [595, 344] width 369 height 18
click at [665, 284] on div "Location in Library * Select... Expiration Date (optional) mm/dd/yyyy" at bounding box center [603, 370] width 452 height 173
click at [447, 338] on div at bounding box center [595, 344] width 369 height 18
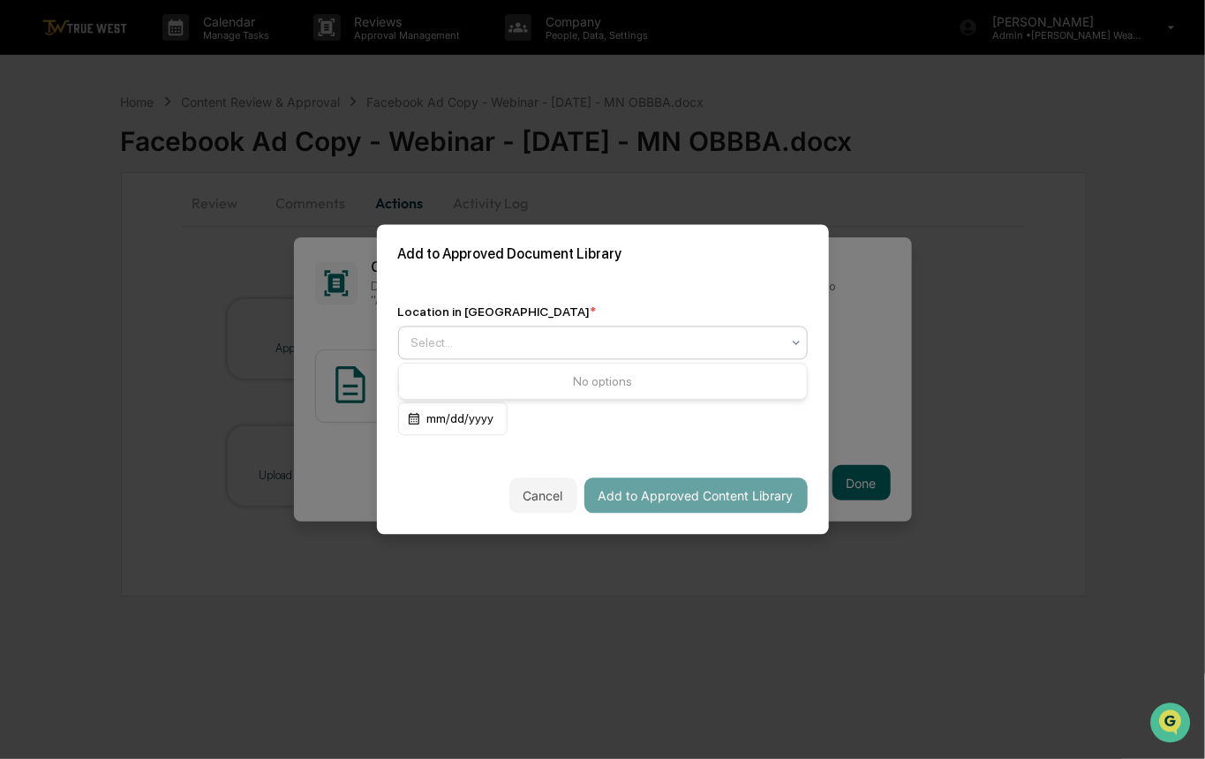
click at [470, 300] on div "Location in Library * Use Up and Down to choose options, press Enter to select …" at bounding box center [603, 370] width 452 height 173
click at [461, 341] on div at bounding box center [595, 344] width 369 height 18
click at [520, 290] on div "Location in Library * Use Up and Down to choose options, press Enter to select …" at bounding box center [603, 370] width 452 height 173
click at [426, 338] on div at bounding box center [595, 344] width 369 height 18
click at [462, 402] on div "Approved Content Library" at bounding box center [603, 384] width 408 height 35
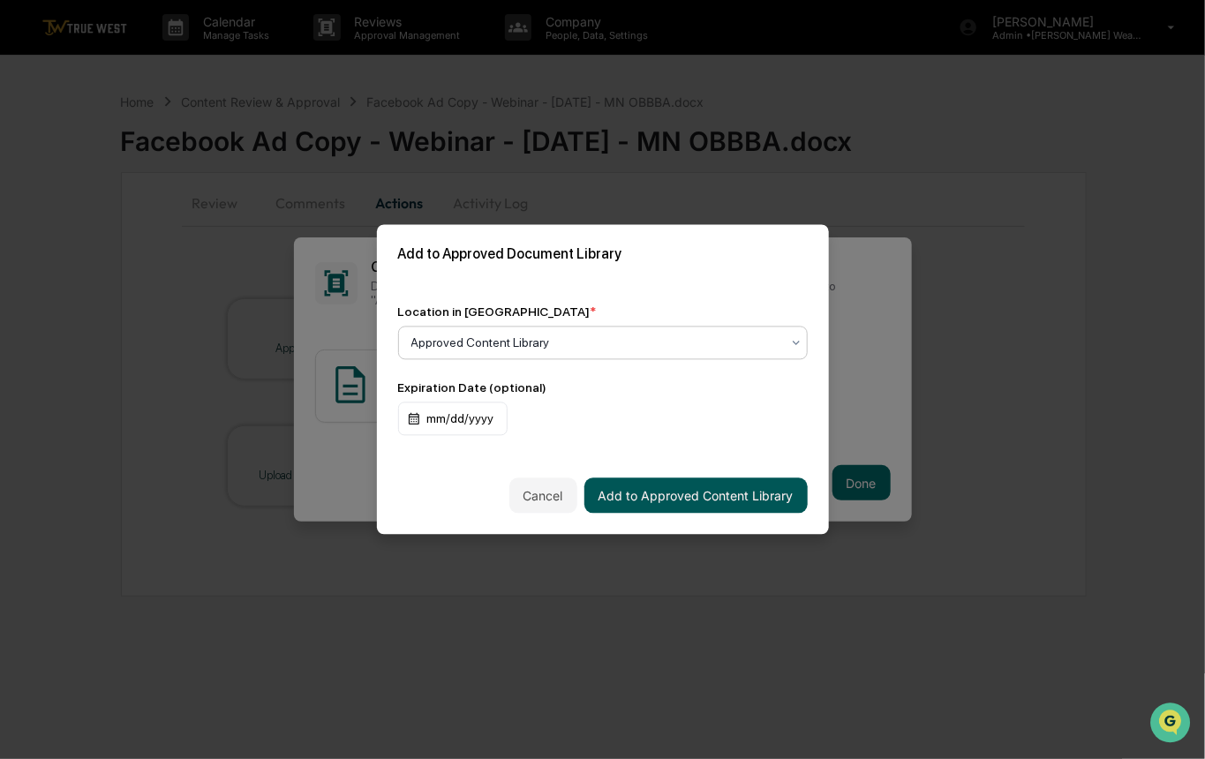
click at [658, 501] on button "Add to Approved Content Library" at bounding box center [695, 496] width 223 height 35
